Goal: Task Accomplishment & Management: Complete application form

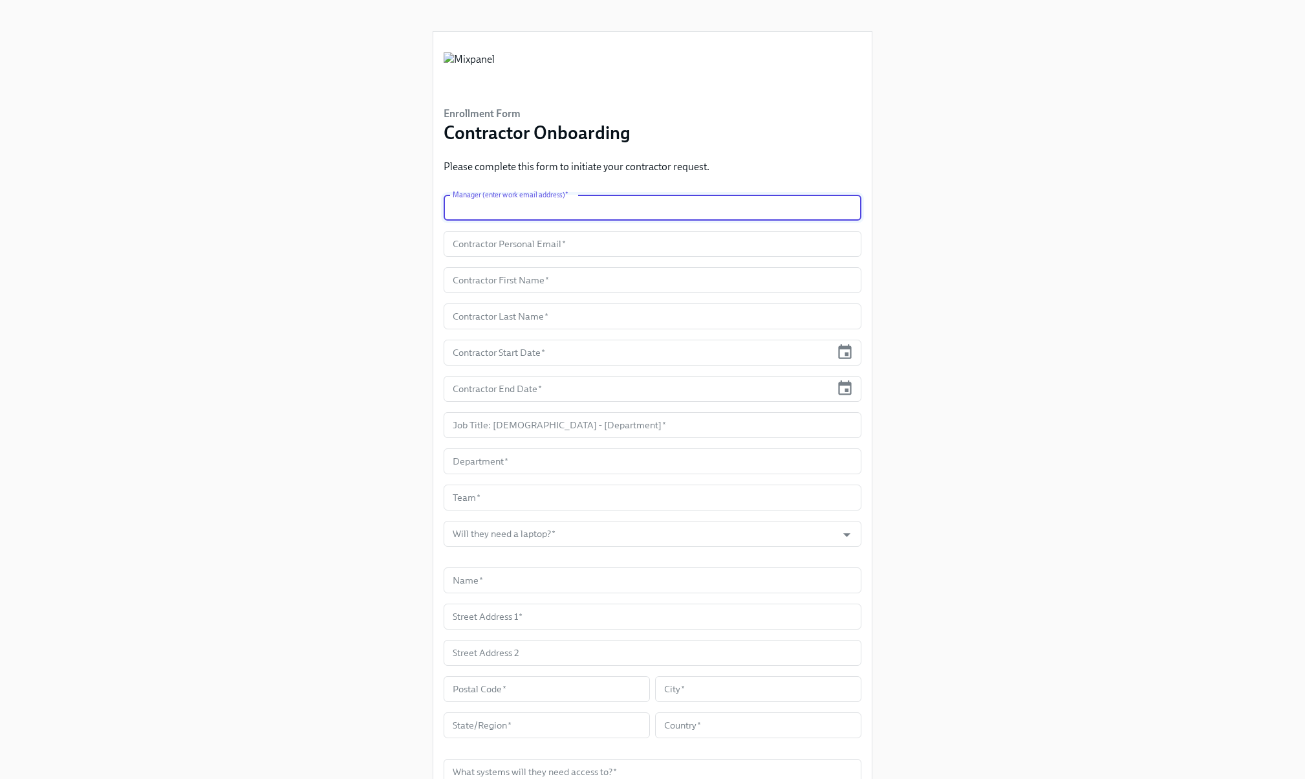
click at [566, 206] on input "text" at bounding box center [653, 208] width 418 height 26
type input "[PERSON_NAME][EMAIL_ADDRESS][DOMAIN_NAME]"
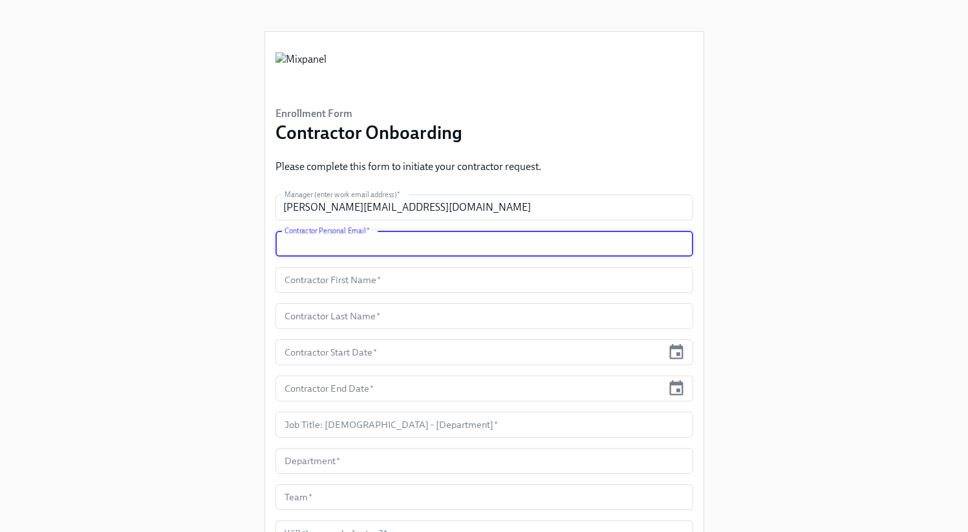
paste input "[PERSON_NAME][EMAIL_ADDRESS][DOMAIN_NAME]"
type input "[PERSON_NAME][EMAIL_ADDRESS][DOMAIN_NAME]"
click at [370, 281] on input "text" at bounding box center [485, 280] width 418 height 26
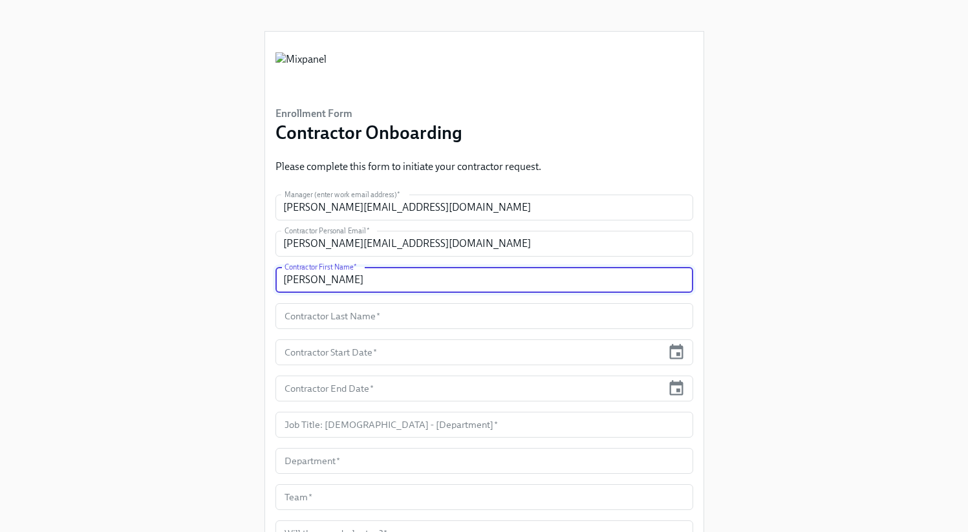
type input "[PERSON_NAME]"
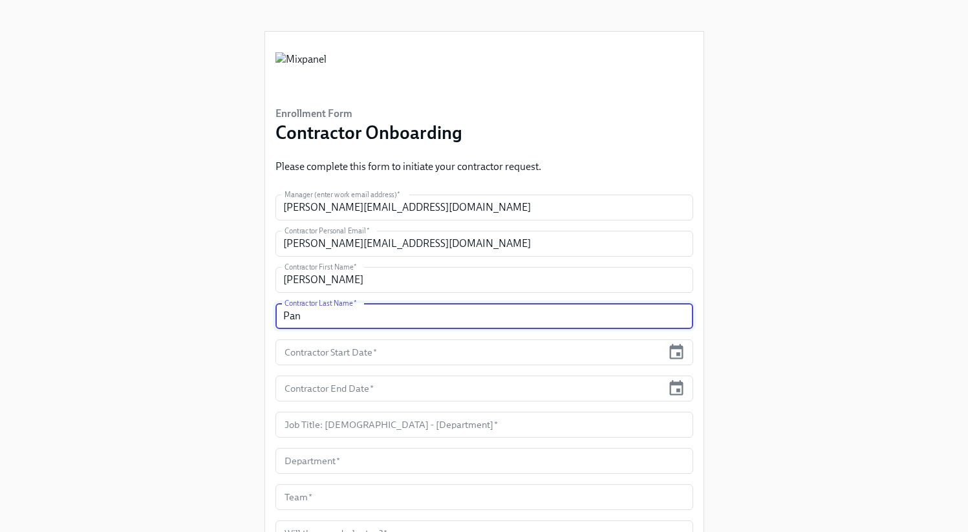
type input "Pan"
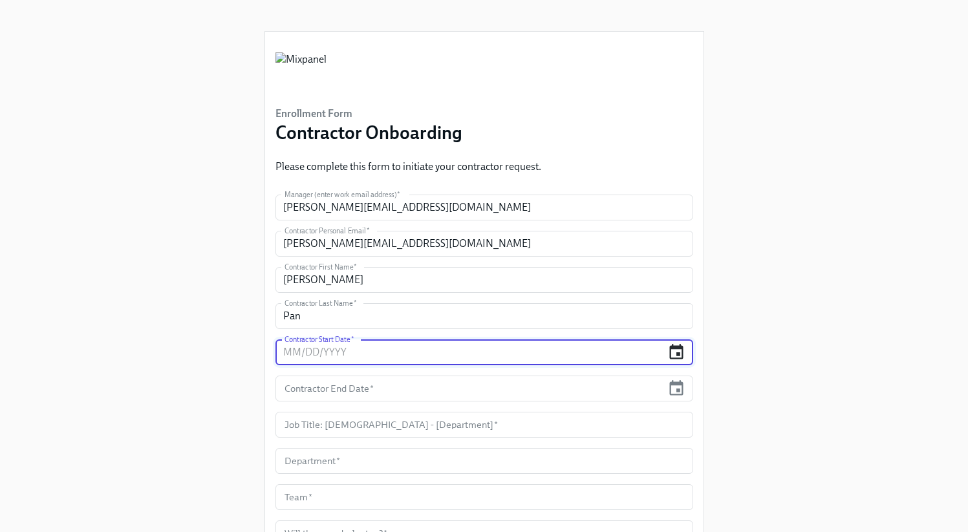
click at [671, 352] on icon "button" at bounding box center [677, 351] width 14 height 15
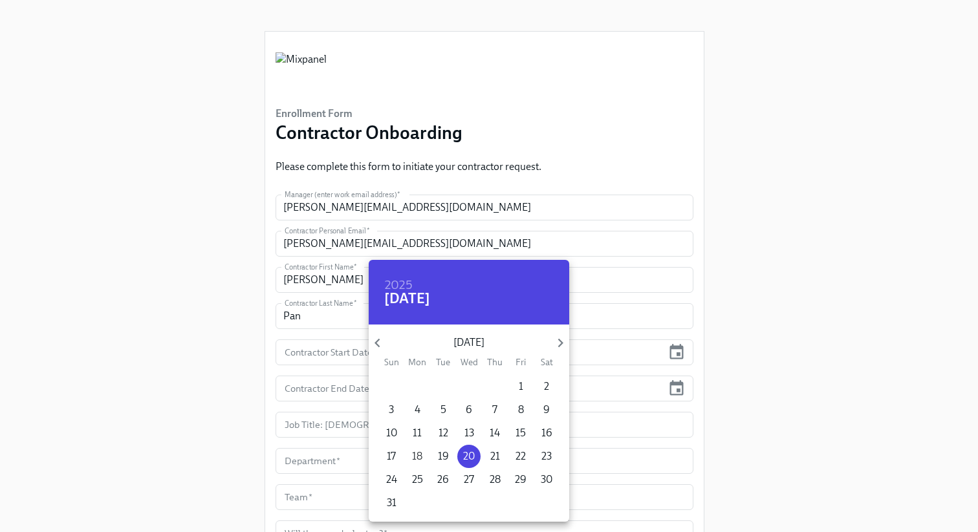
click at [413, 456] on p "18" at bounding box center [417, 456] width 10 height 14
type input "[DATE]"
click at [319, 374] on div at bounding box center [489, 266] width 978 height 532
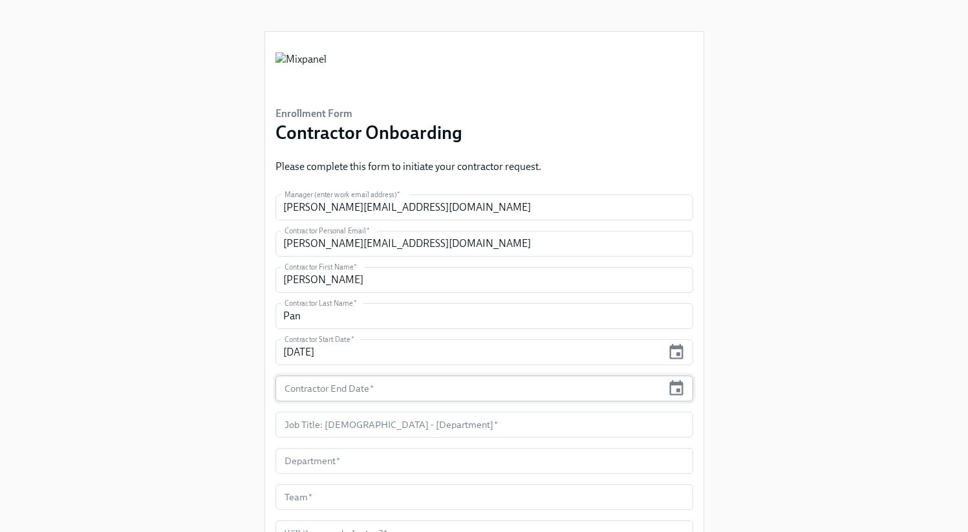
click at [308, 392] on input "text" at bounding box center [469, 389] width 387 height 26
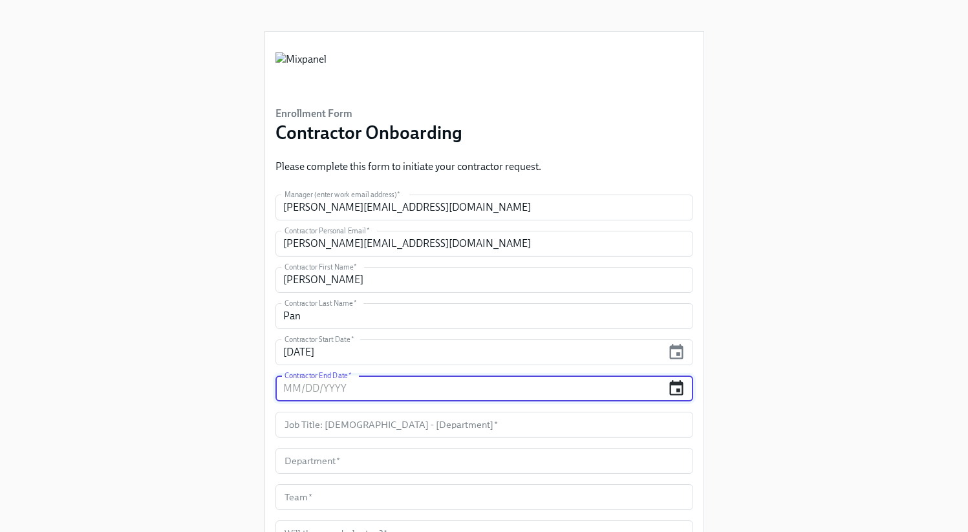
click at [670, 385] on icon "button" at bounding box center [677, 387] width 14 height 15
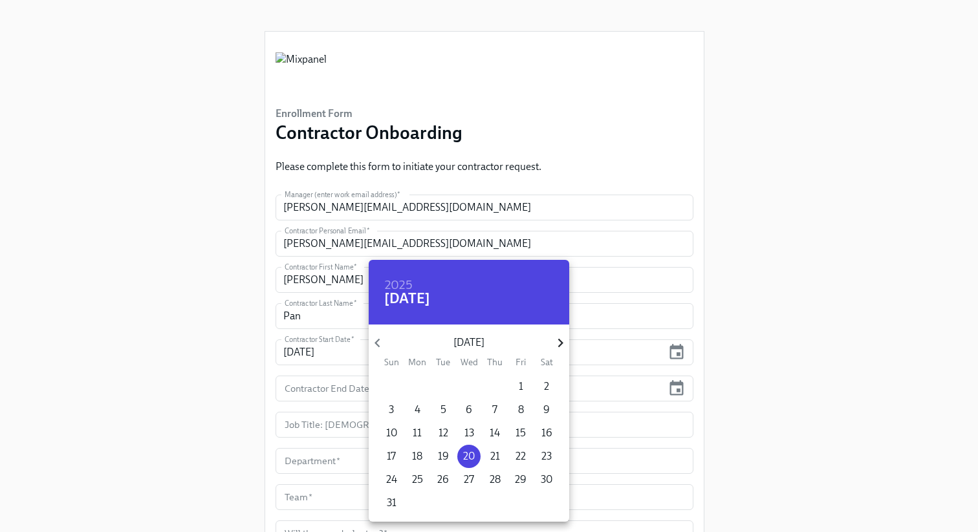
click at [559, 336] on icon "button" at bounding box center [560, 342] width 17 height 17
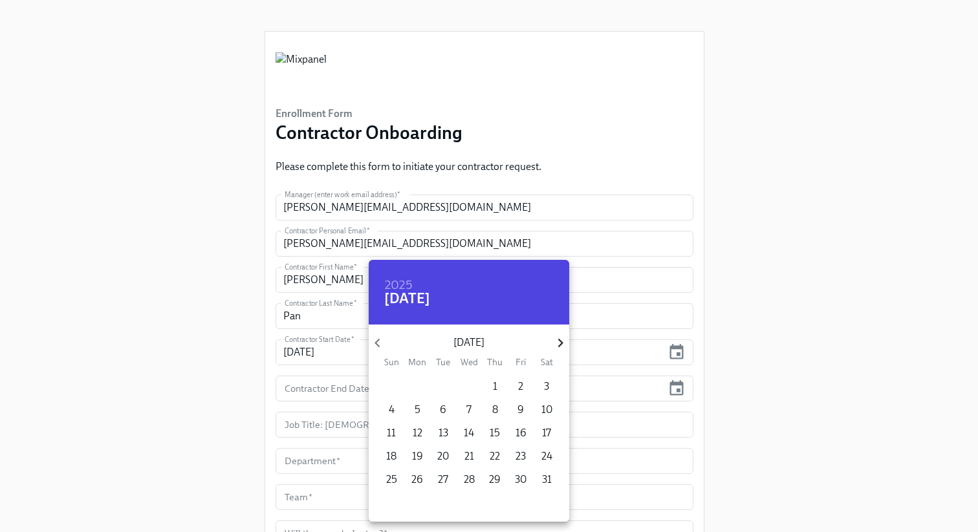
click at [559, 336] on icon "button" at bounding box center [560, 342] width 17 height 17
click at [444, 436] on p "17" at bounding box center [442, 433] width 9 height 14
type input "[DATE]"
click at [340, 436] on div at bounding box center [489, 266] width 978 height 532
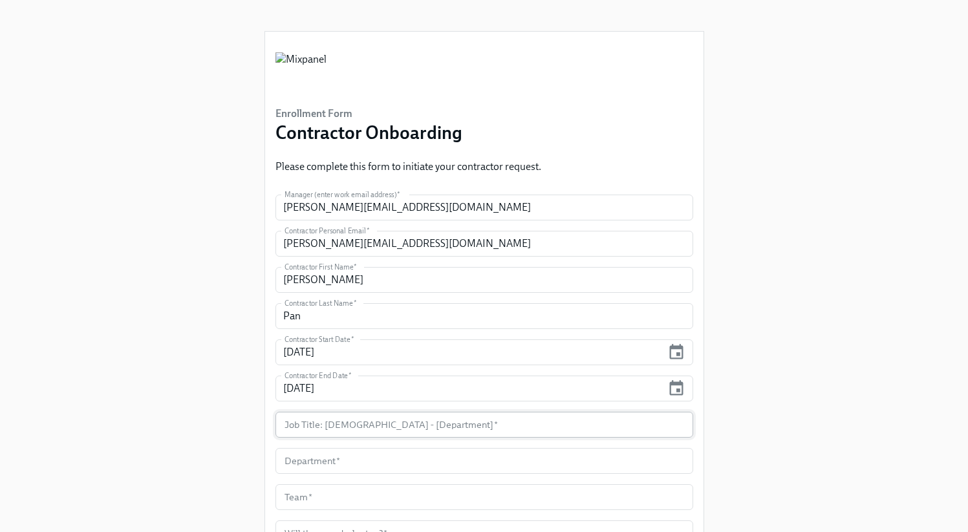
click at [296, 432] on input "text" at bounding box center [485, 425] width 418 height 26
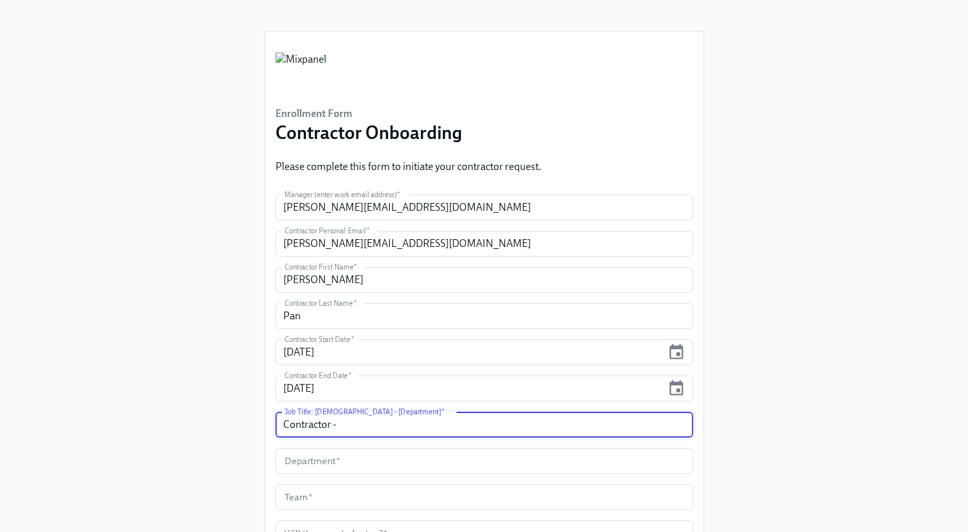
paste input "Interim Part-Time Leader of Engineering"
type input "Contractor - Interim Part-Time Leader of Engineering"
click at [328, 465] on input "text" at bounding box center [485, 461] width 418 height 26
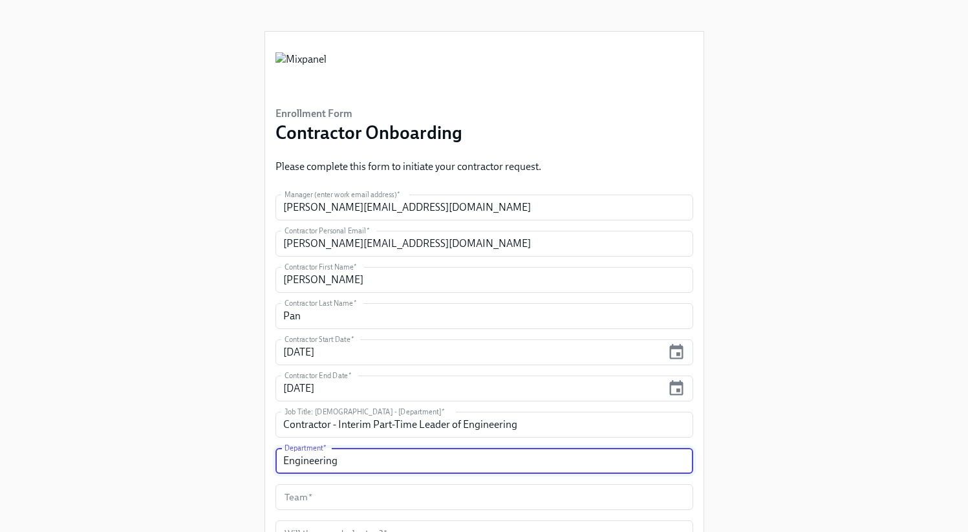
type input "Engineering"
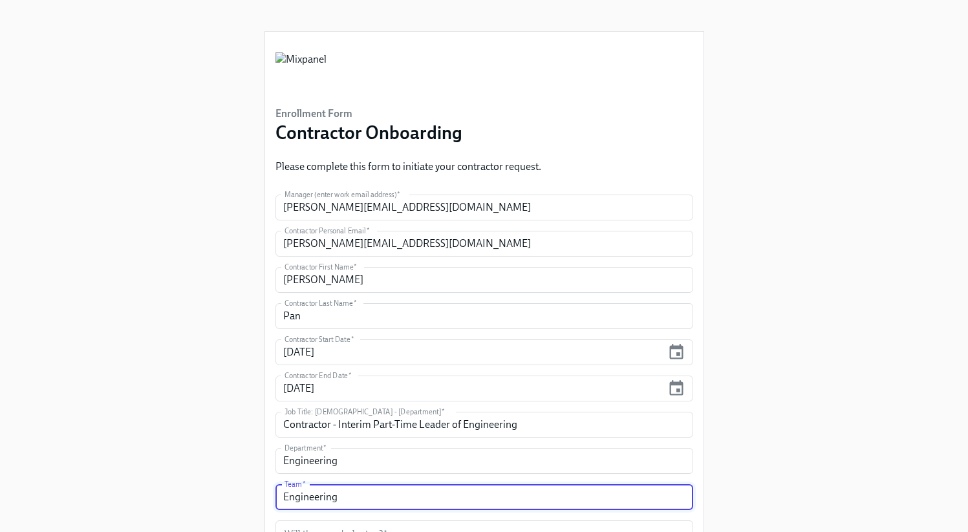
type input "Engineering"
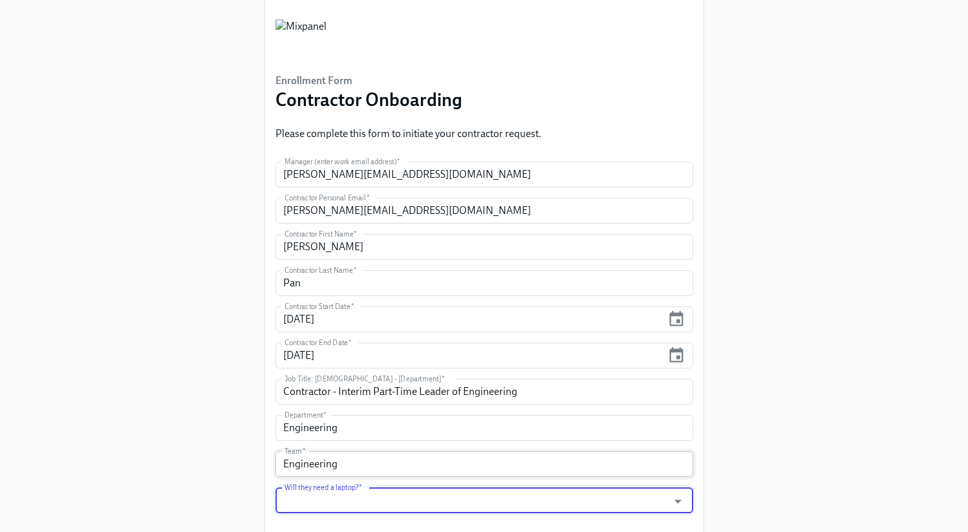
scroll to position [35, 0]
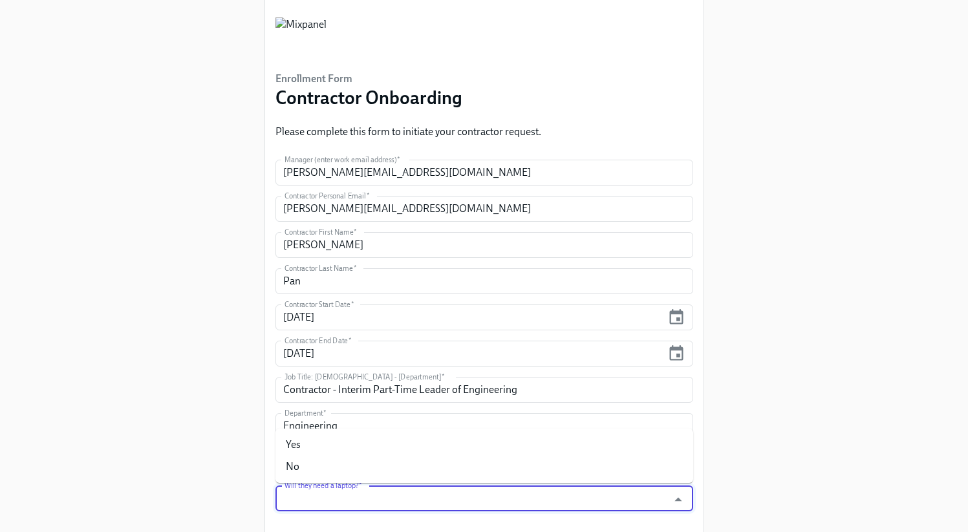
click at [489, 501] on input "Will they need a laptop?   *" at bounding box center [472, 499] width 380 height 26
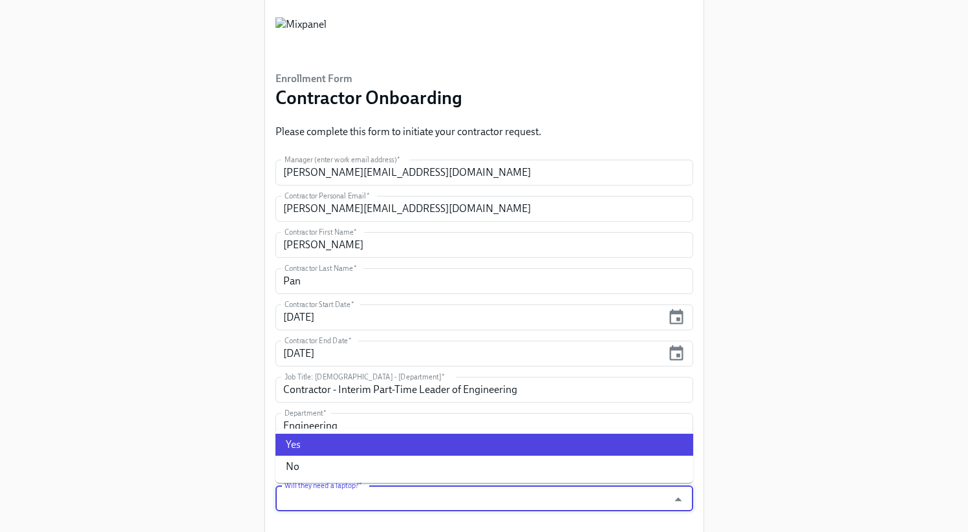
click at [392, 449] on li "Yes" at bounding box center [485, 445] width 418 height 22
type input "Yes"
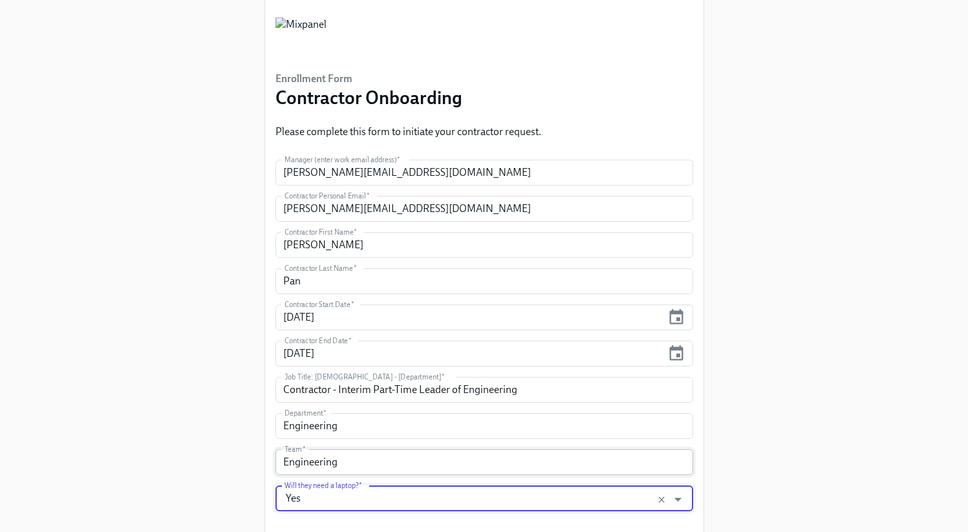
scroll to position [293, 0]
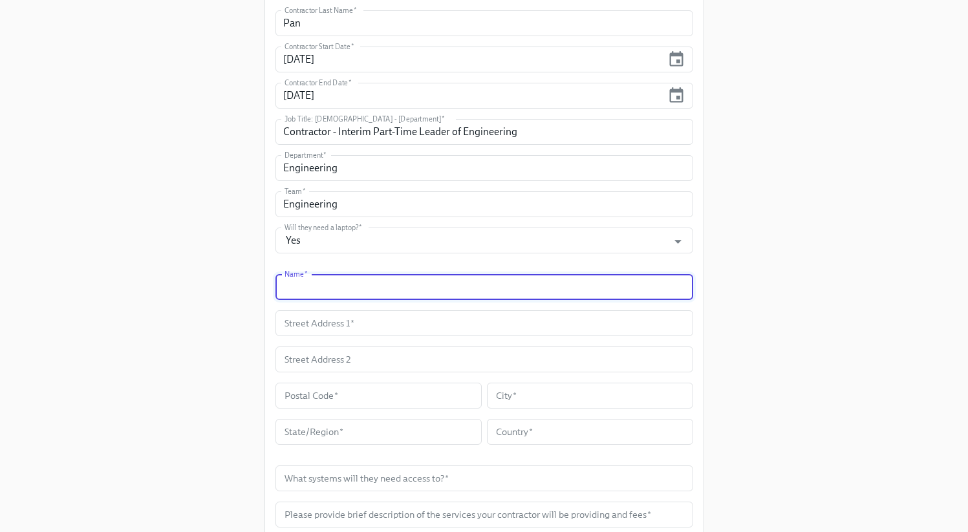
click at [386, 295] on input "text" at bounding box center [485, 287] width 418 height 26
type input "[PERSON_NAME]"
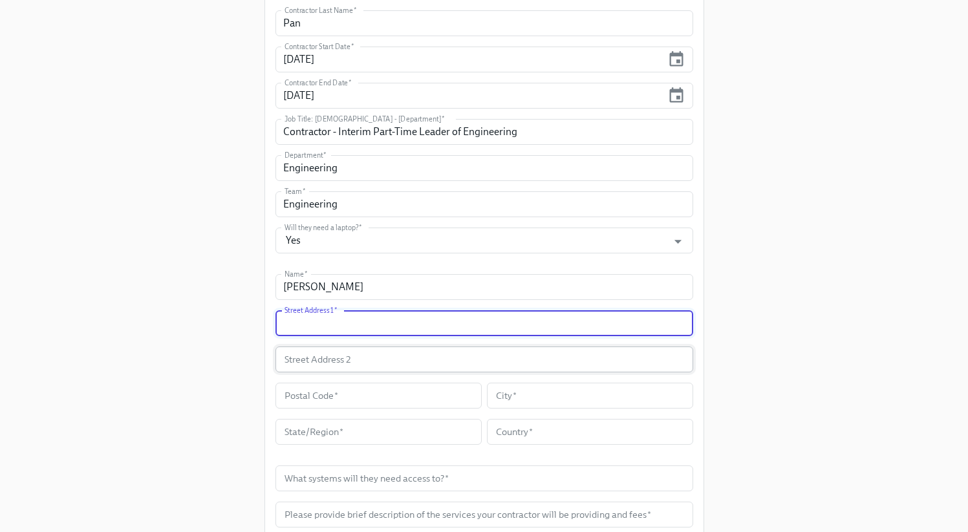
paste input "[STREET_ADDRESS][PERSON_NAME]"
type input "[STREET_ADDRESS][PERSON_NAME]"
click at [367, 387] on input "text" at bounding box center [379, 396] width 206 height 26
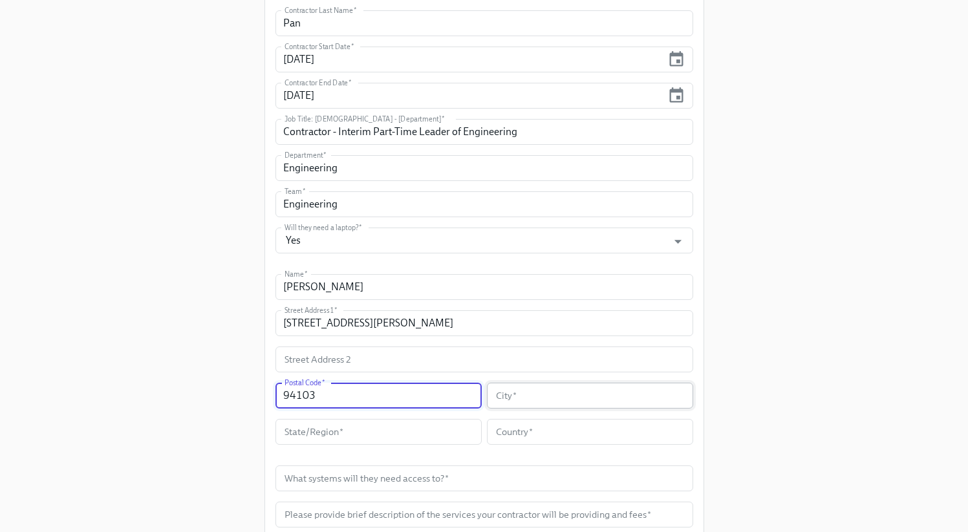
type input "94103"
click at [531, 384] on input "text" at bounding box center [590, 396] width 206 height 26
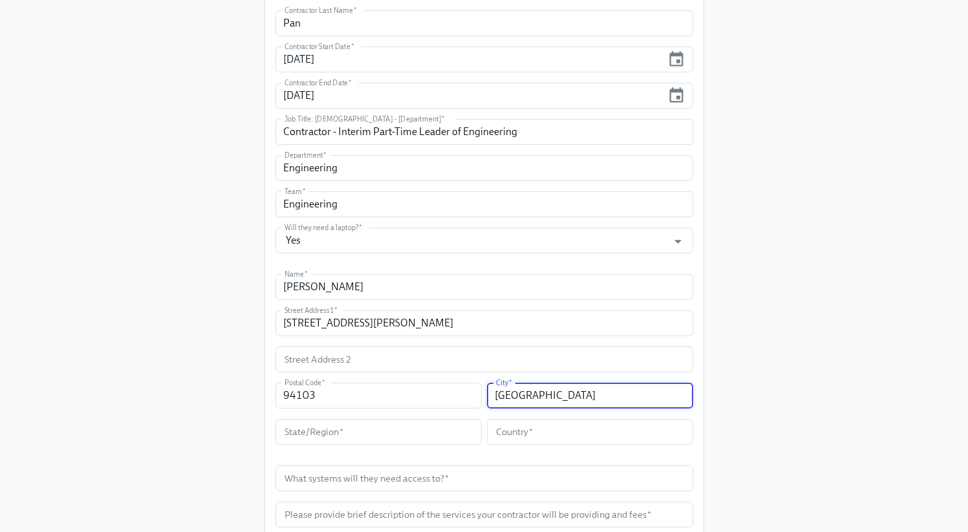
type input "[GEOGRAPHIC_DATA]"
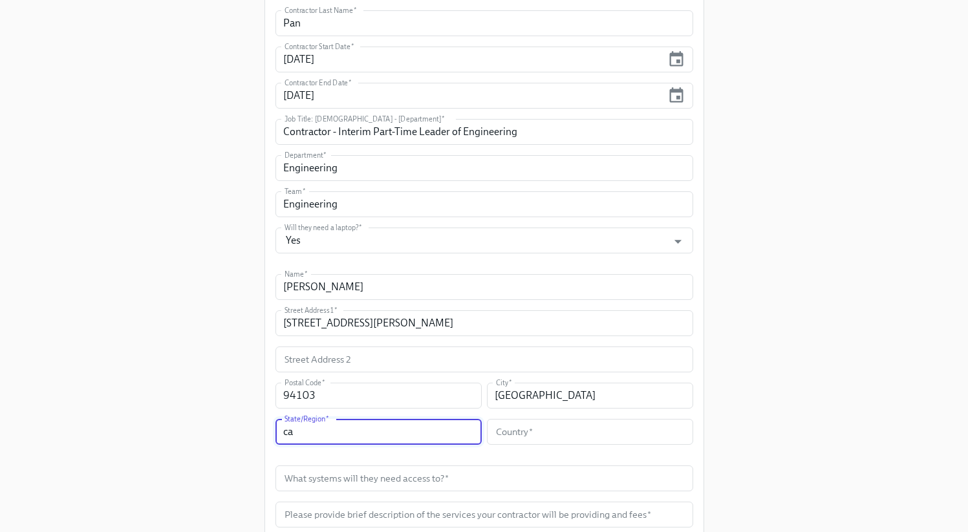
type input "c"
type input "[US_STATE]"
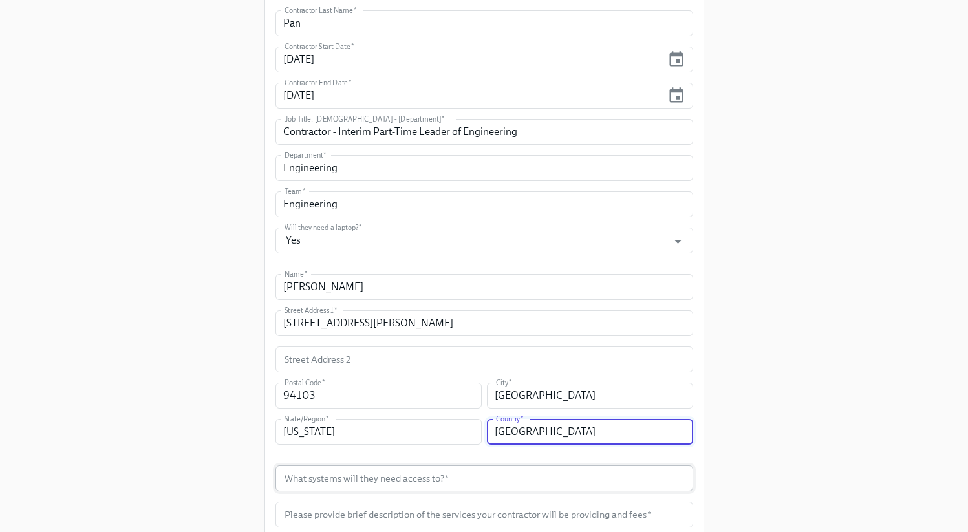
type input "[GEOGRAPHIC_DATA]"
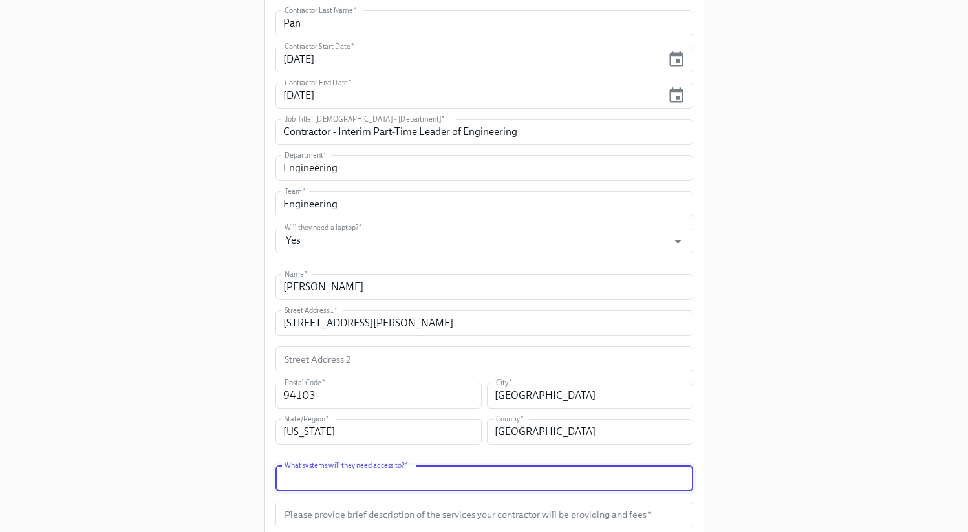
click at [536, 485] on input "text" at bounding box center [485, 479] width 418 height 26
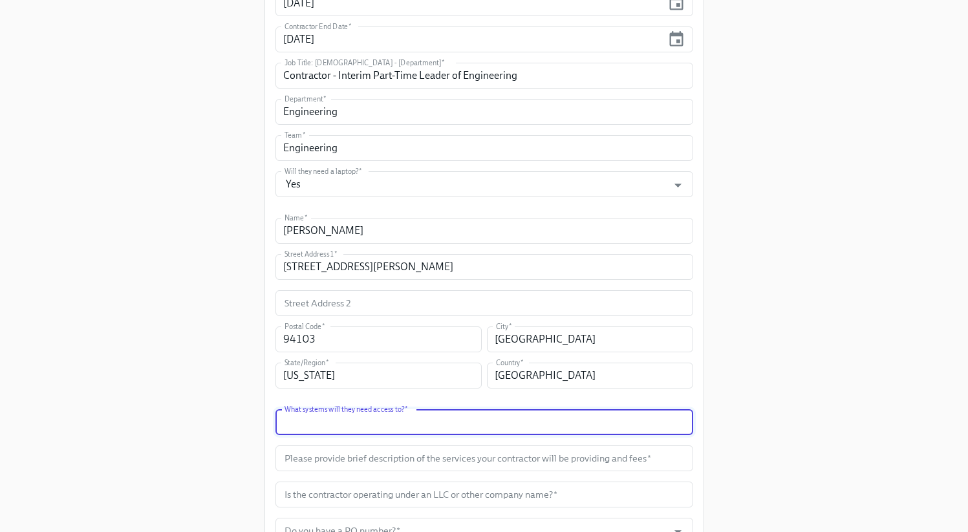
scroll to position [449, 0]
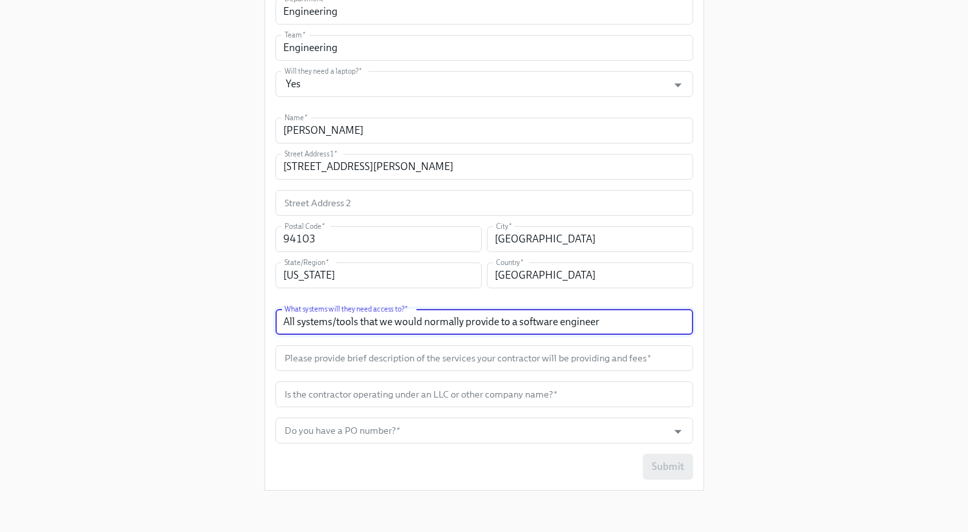
type input "All systems/tools that we would normally provide to a software engineer"
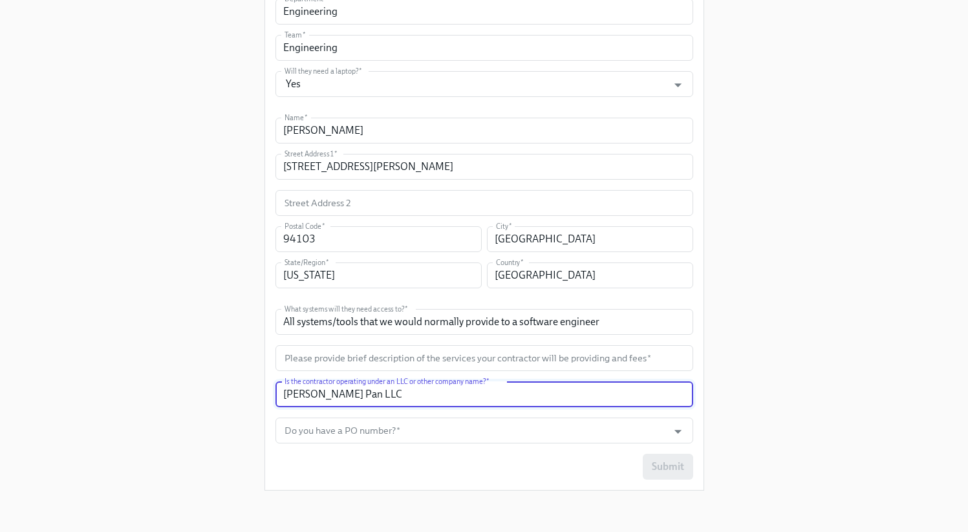
click at [323, 396] on input "[PERSON_NAME] Pan LLC" at bounding box center [485, 395] width 418 height 26
type input "[PERSON_NAME] Pan, LLC"
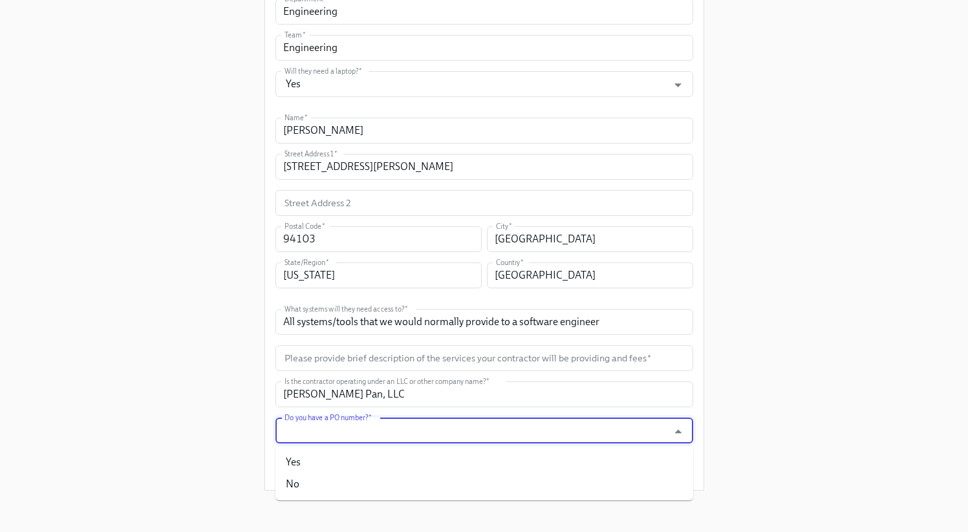
click at [435, 437] on input "Do you have a PO number?   *" at bounding box center [472, 431] width 380 height 26
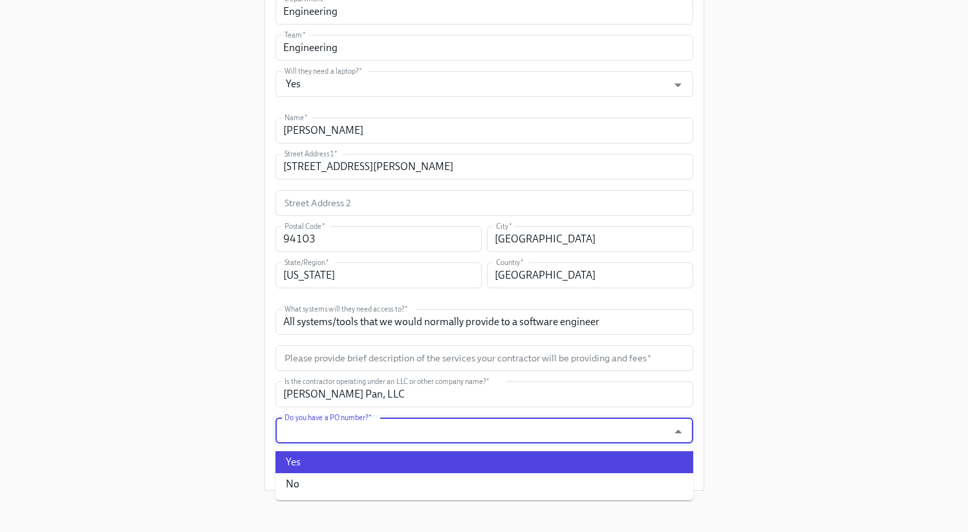
click at [313, 454] on li "Yes" at bounding box center [485, 462] width 418 height 22
type input "Yes"
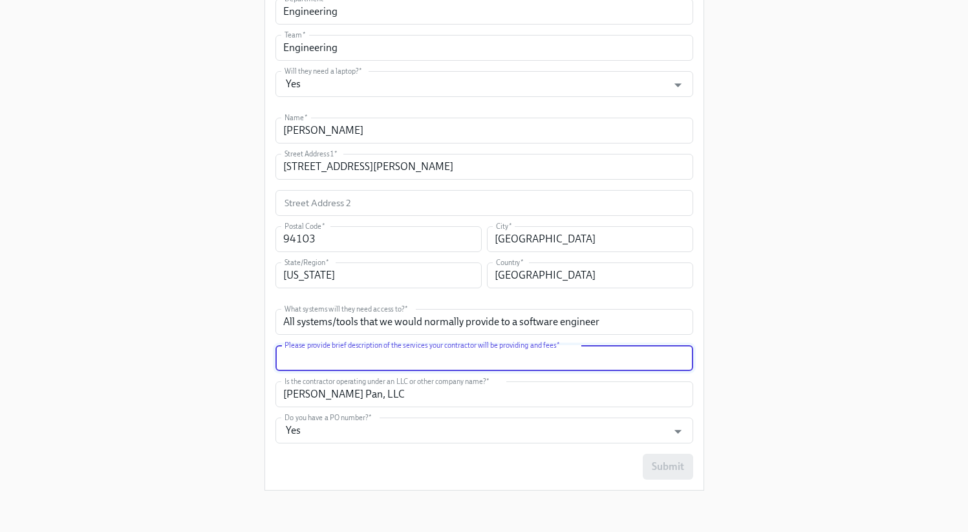
click at [346, 352] on input "text" at bounding box center [485, 358] width 418 height 26
paste input "Contractor will provide strategic and operational leadership to the Company’s e…"
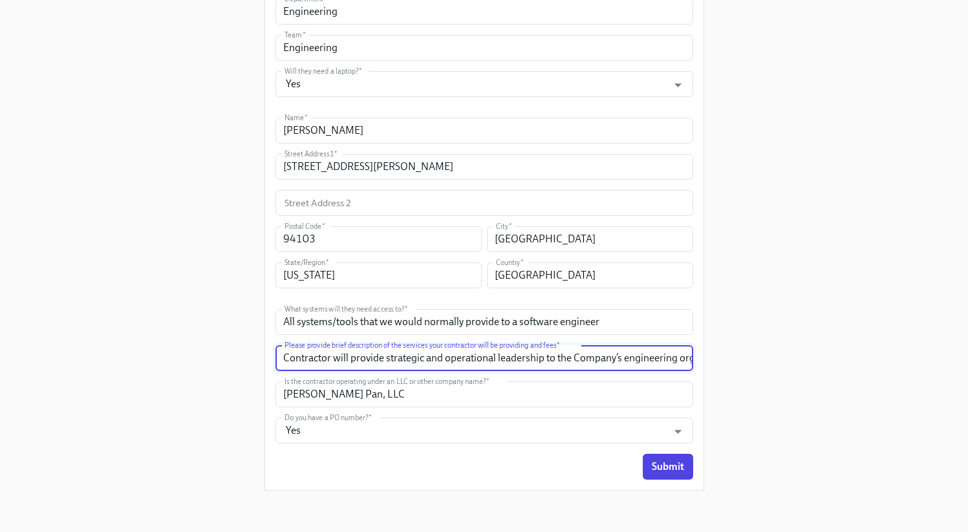
scroll to position [0, 1896]
type input "Contractor will provide strategic and operational leadership to the Company’s e…"
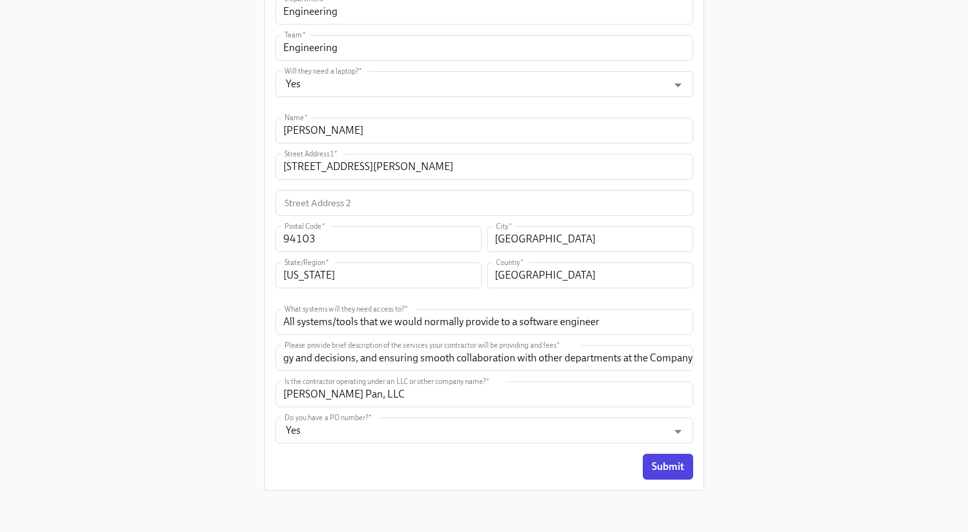
scroll to position [0, 0]
click at [744, 312] on div "Enrollment Form Contractor Onboarding Please complete this form to initiate you…" at bounding box center [484, 26] width 927 height 951
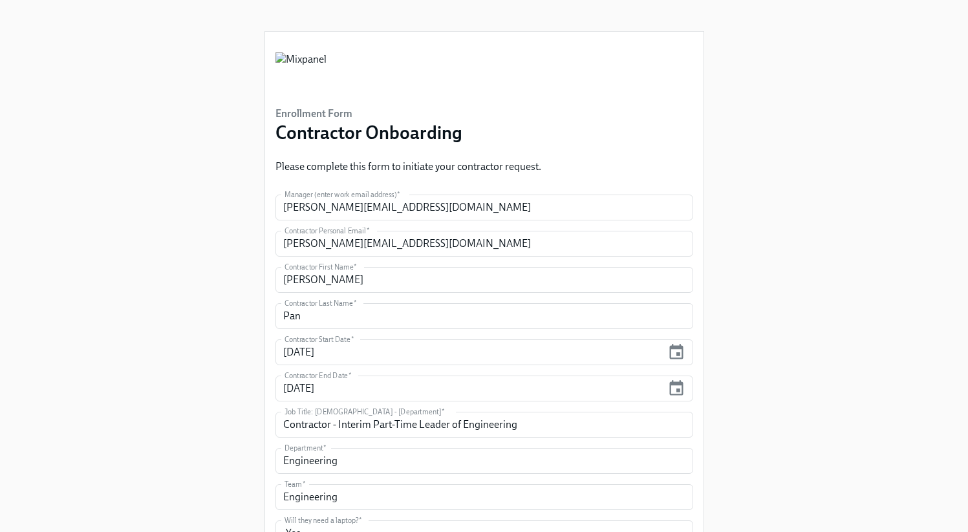
scroll to position [449, 0]
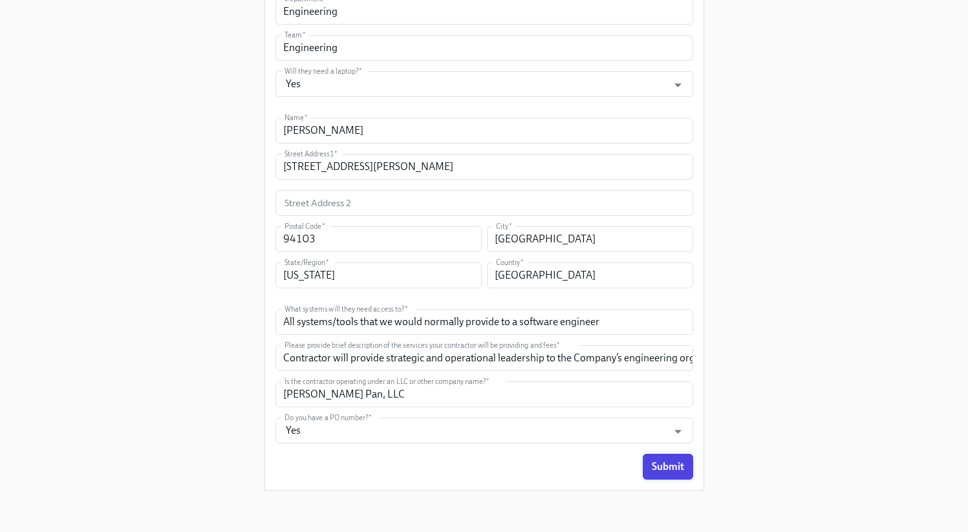
click at [671, 467] on span "Submit" at bounding box center [668, 466] width 32 height 13
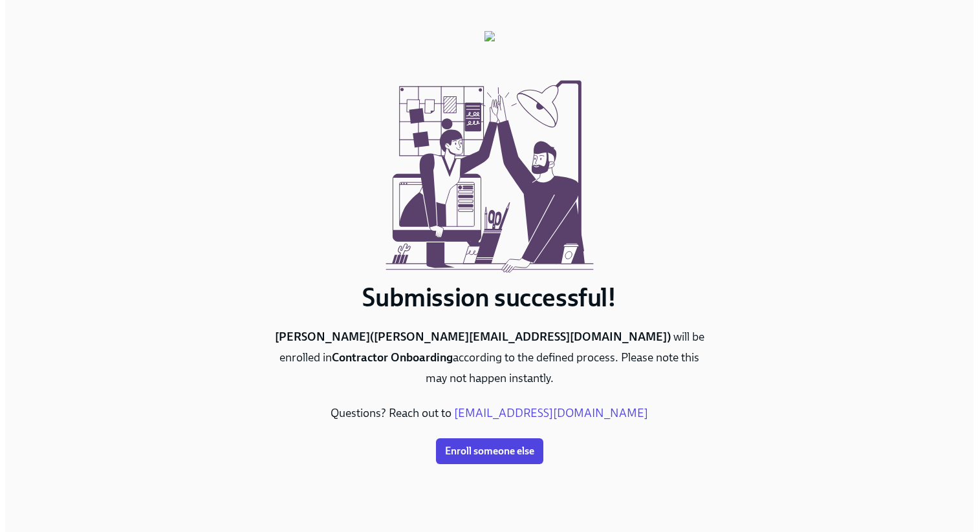
scroll to position [0, 0]
